Goal: Task Accomplishment & Management: Manage account settings

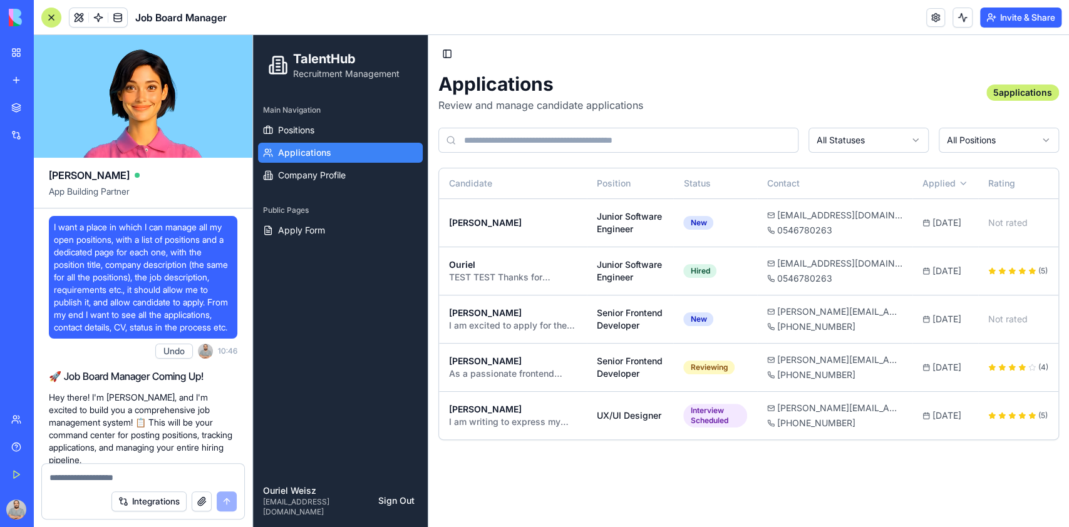
scroll to position [3166, 0]
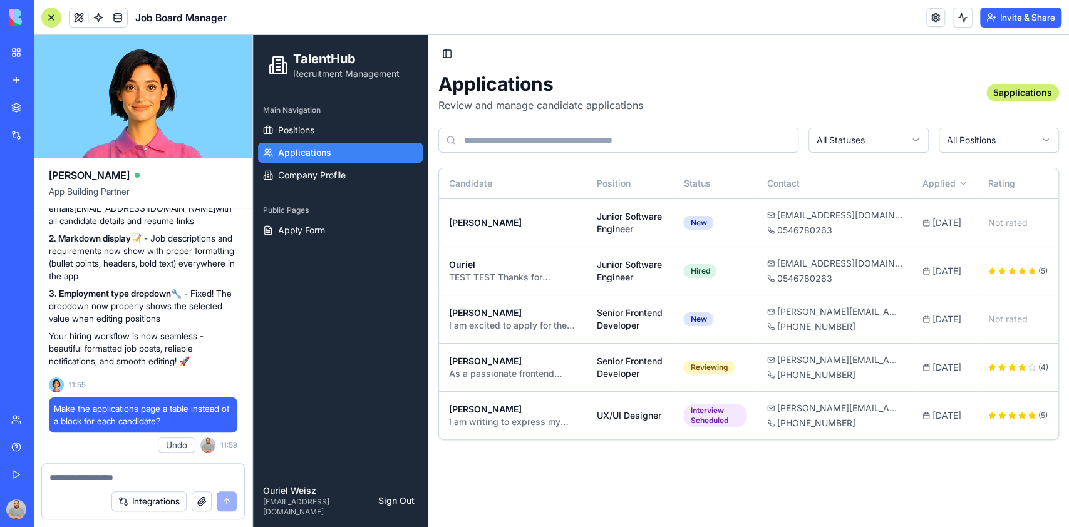
click at [1027, 13] on button "Invite & Share" at bounding box center [1020, 18] width 81 height 20
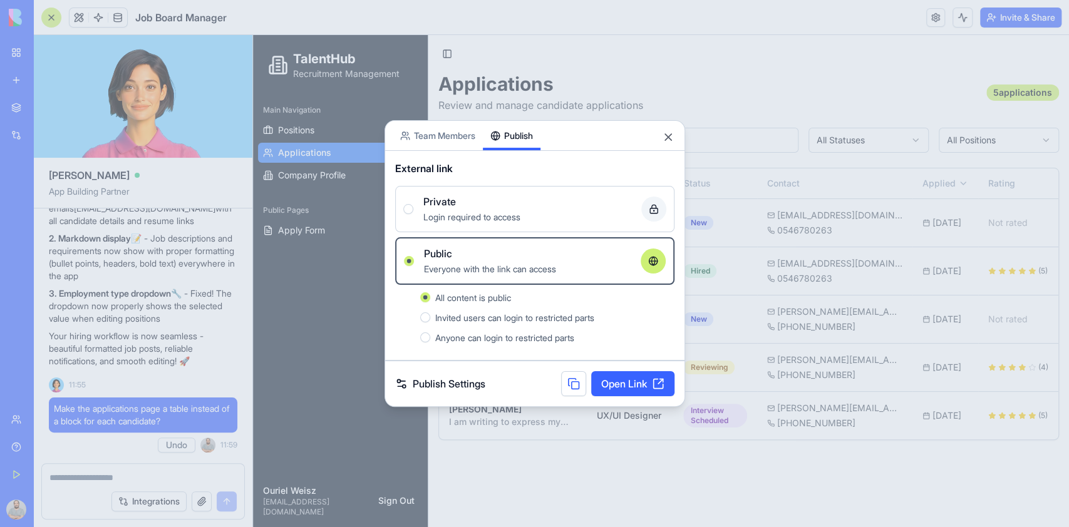
click at [623, 379] on link "Open Link" at bounding box center [632, 383] width 83 height 25
click at [454, 384] on link "Publish Settings" at bounding box center [440, 383] width 90 height 15
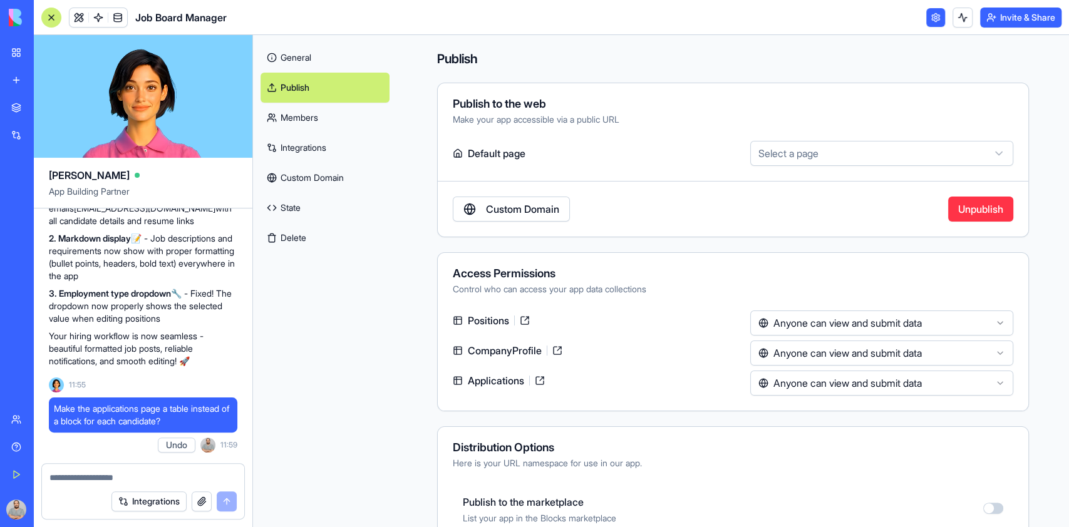
click at [797, 321] on html "BETA My Workspace New app Marketplace Integrations Recent New App Goal Tracker …" at bounding box center [534, 263] width 1069 height 527
click at [831, 355] on html "BETA My Workspace New app Marketplace Integrations Recent New App Goal Tracker …" at bounding box center [534, 263] width 1069 height 527
click at [819, 397] on div "Access Permissions Control who can access your app data collections Positions A…" at bounding box center [733, 331] width 592 height 159
click at [819, 384] on html "BETA My Workspace New app Marketplace Integrations Recent New App Goal Tracker …" at bounding box center [534, 263] width 1069 height 527
click at [993, 9] on button "Invite & Share" at bounding box center [1020, 18] width 81 height 20
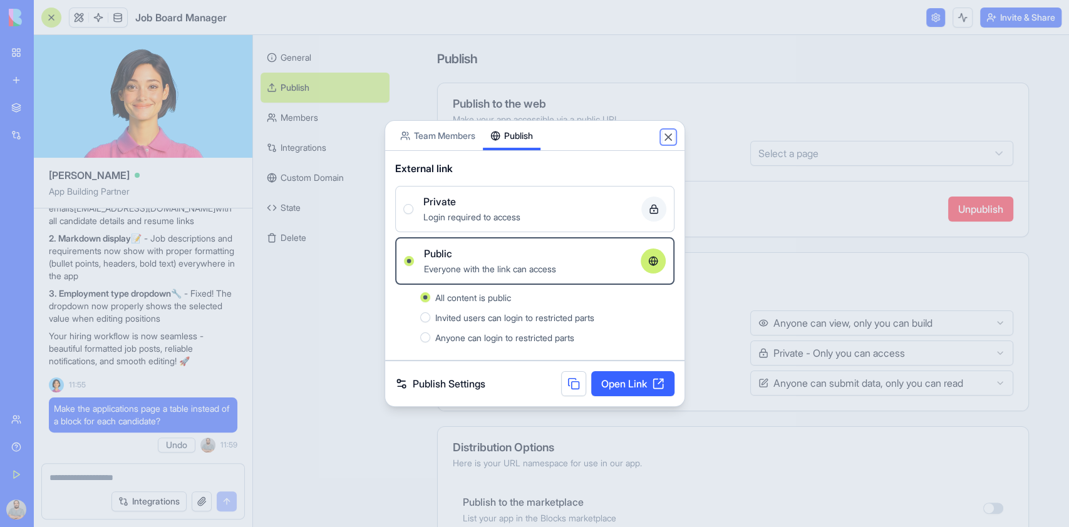
click at [666, 135] on button "Close" at bounding box center [668, 137] width 13 height 13
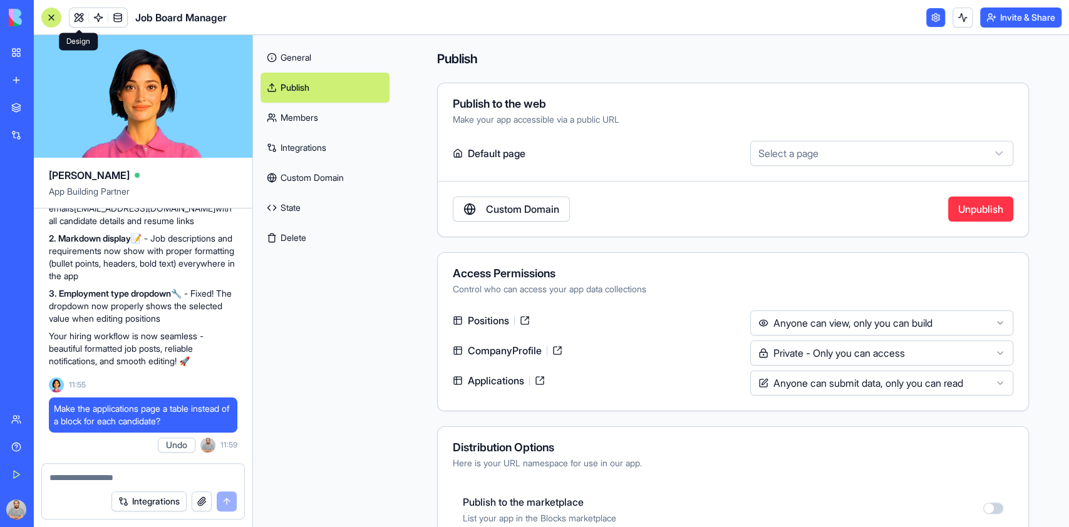
click at [79, 11] on link at bounding box center [78, 17] width 19 height 19
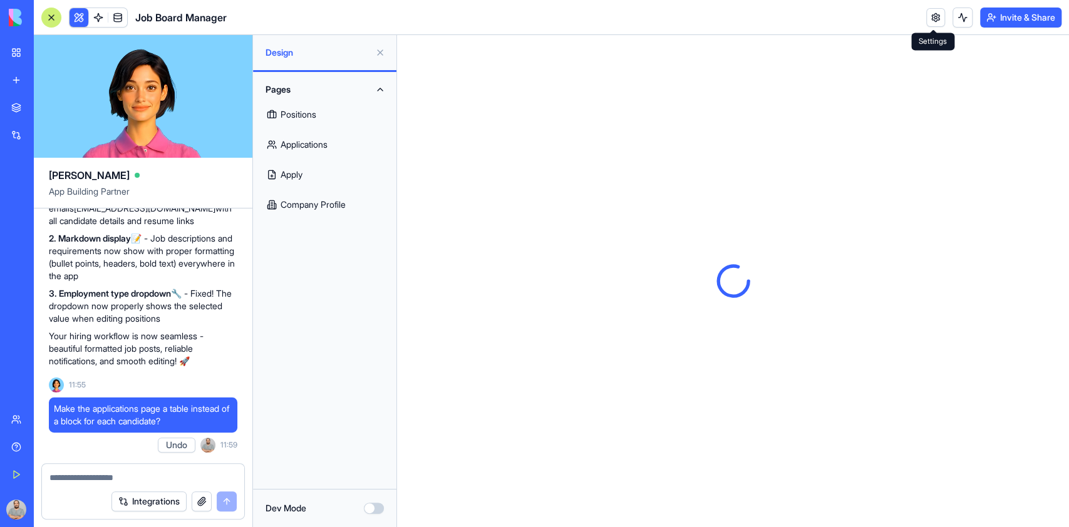
click at [287, 203] on link "Company Profile" at bounding box center [324, 205] width 128 height 30
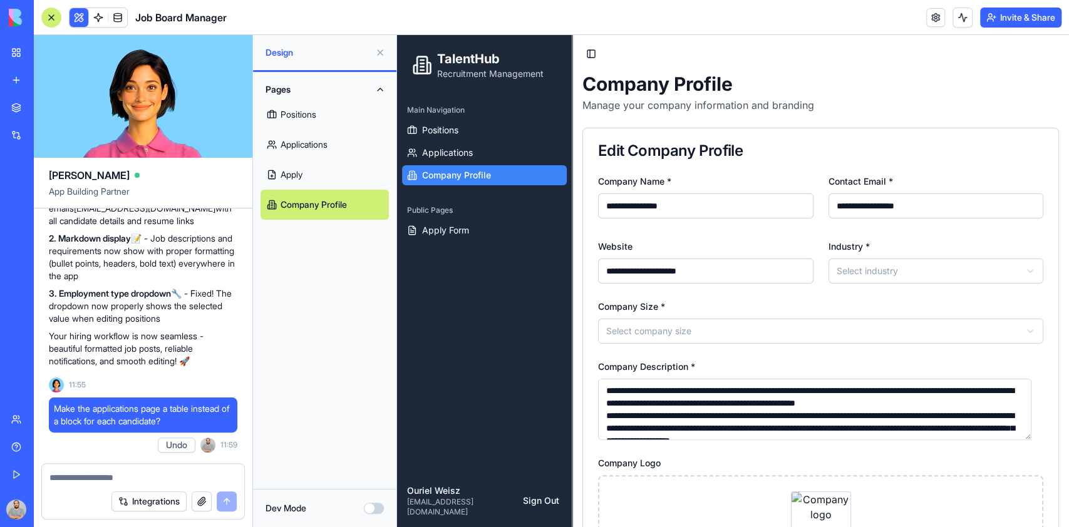
click at [925, 14] on header "Job Board Manager Invite & Share" at bounding box center [551, 17] width 1035 height 35
click at [931, 14] on link at bounding box center [935, 17] width 19 height 19
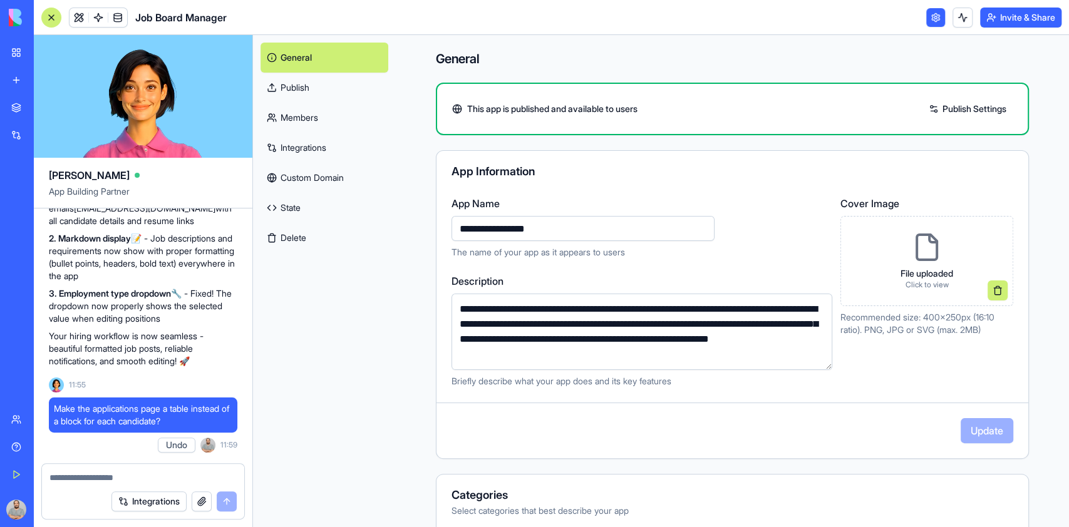
click at [316, 91] on link "Publish" at bounding box center [324, 88] width 128 height 30
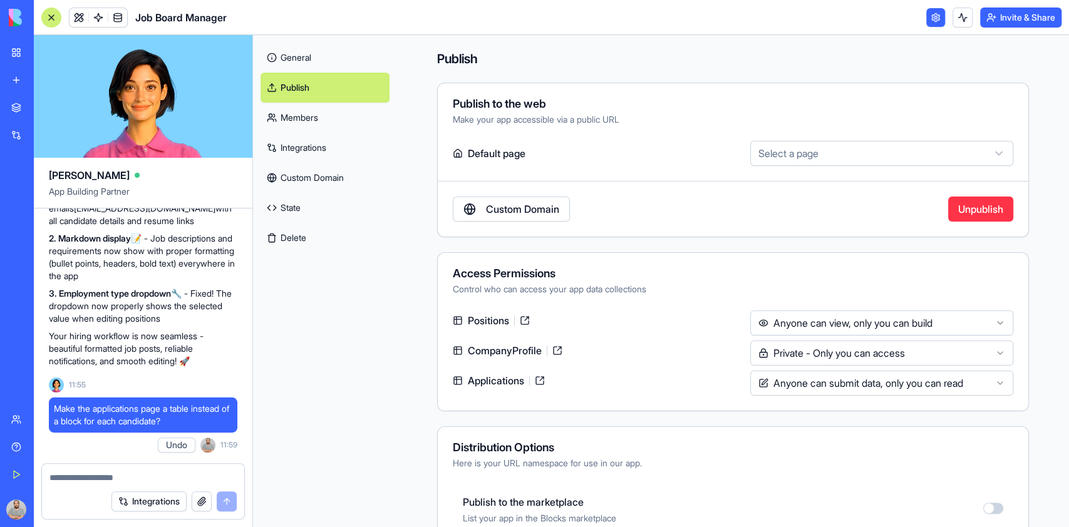
click at [794, 153] on html "BETA My Workspace New app Marketplace Integrations Recent New App Goal Tracker …" at bounding box center [534, 263] width 1069 height 527
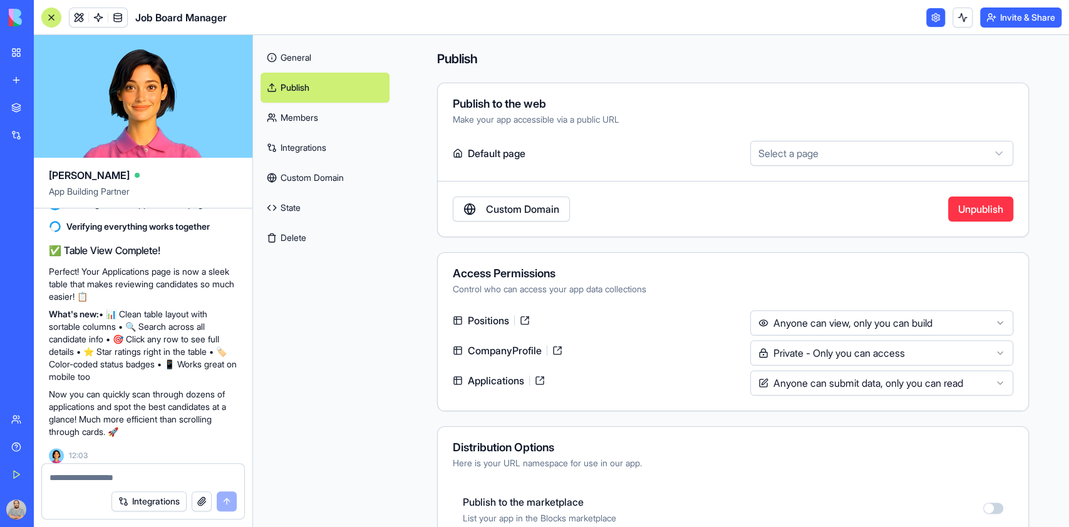
scroll to position [3583, 0]
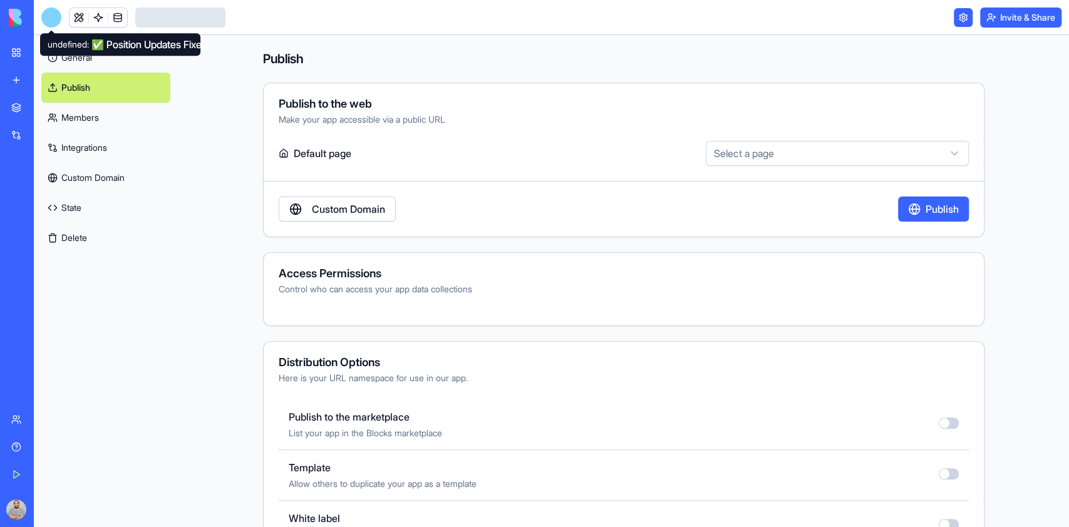
click at [49, 16] on div at bounding box center [51, 18] width 20 height 20
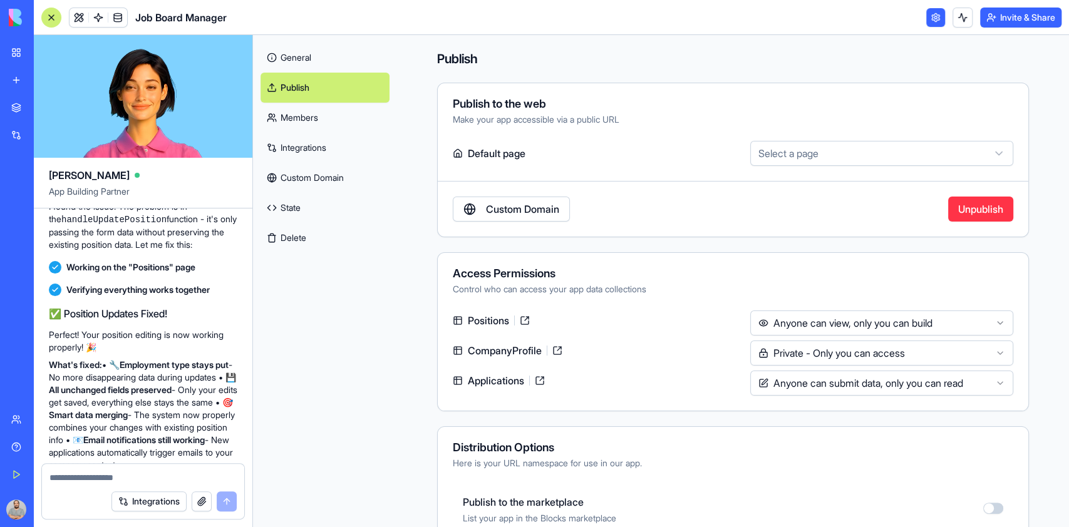
scroll to position [5868, 0]
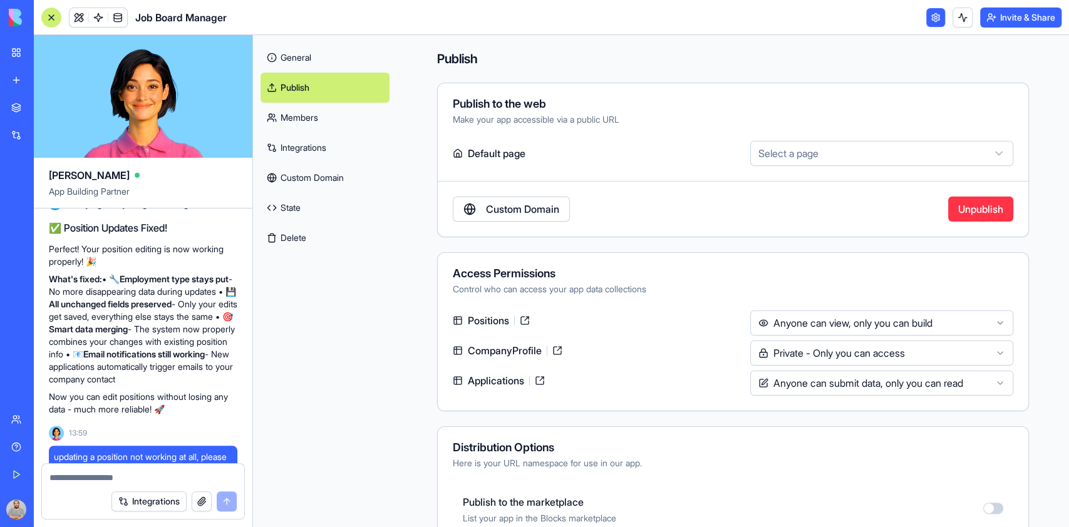
click at [1013, 22] on button "Invite & Share" at bounding box center [1020, 18] width 81 height 20
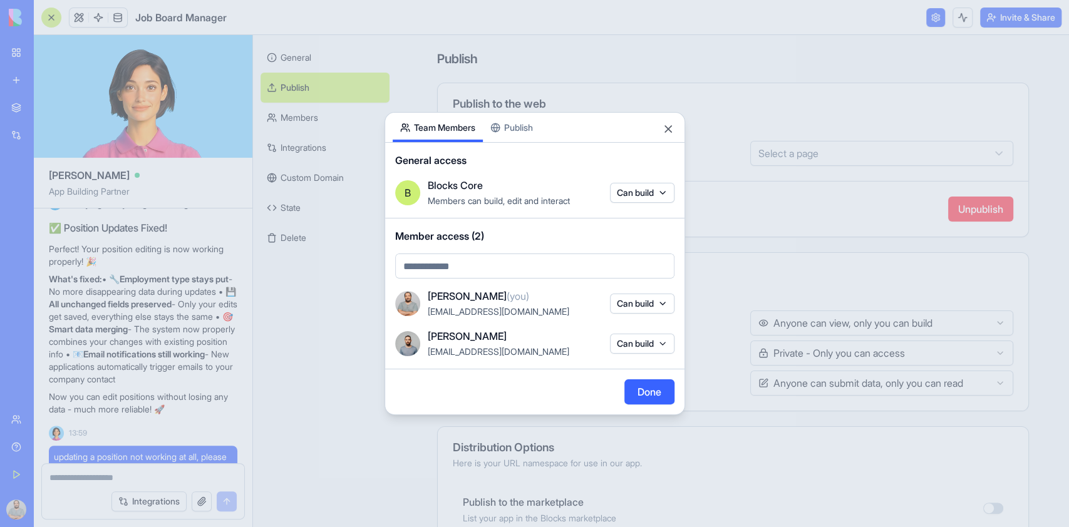
click at [523, 125] on body "BETA My Workspace New app Marketplace Integrations Recent Goal Tracker Pro Job …" at bounding box center [534, 263] width 1069 height 527
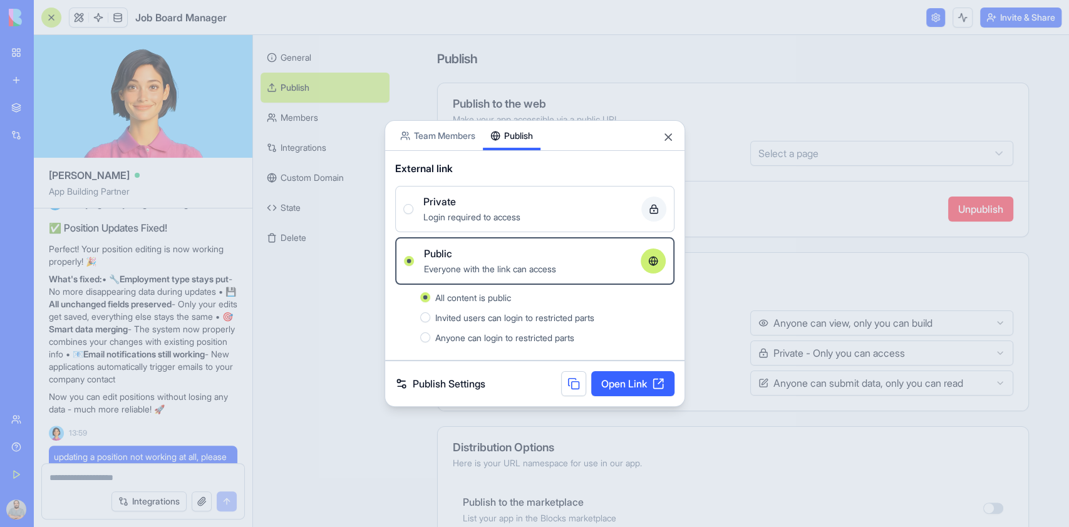
click at [622, 387] on link "Open Link" at bounding box center [632, 383] width 83 height 25
click at [669, 138] on button "Close" at bounding box center [668, 137] width 13 height 13
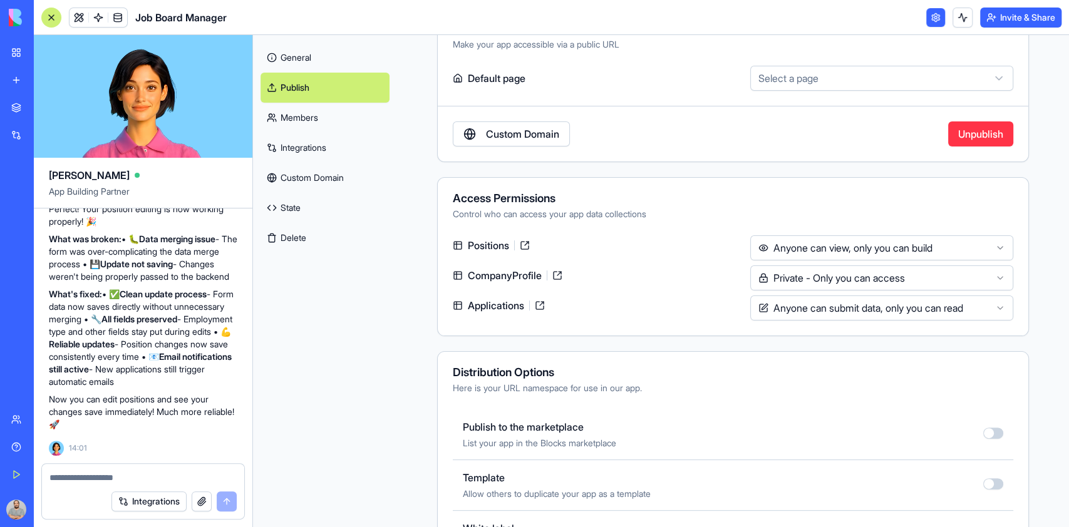
scroll to position [0, 0]
